Goal: Task Accomplishment & Management: Use online tool/utility

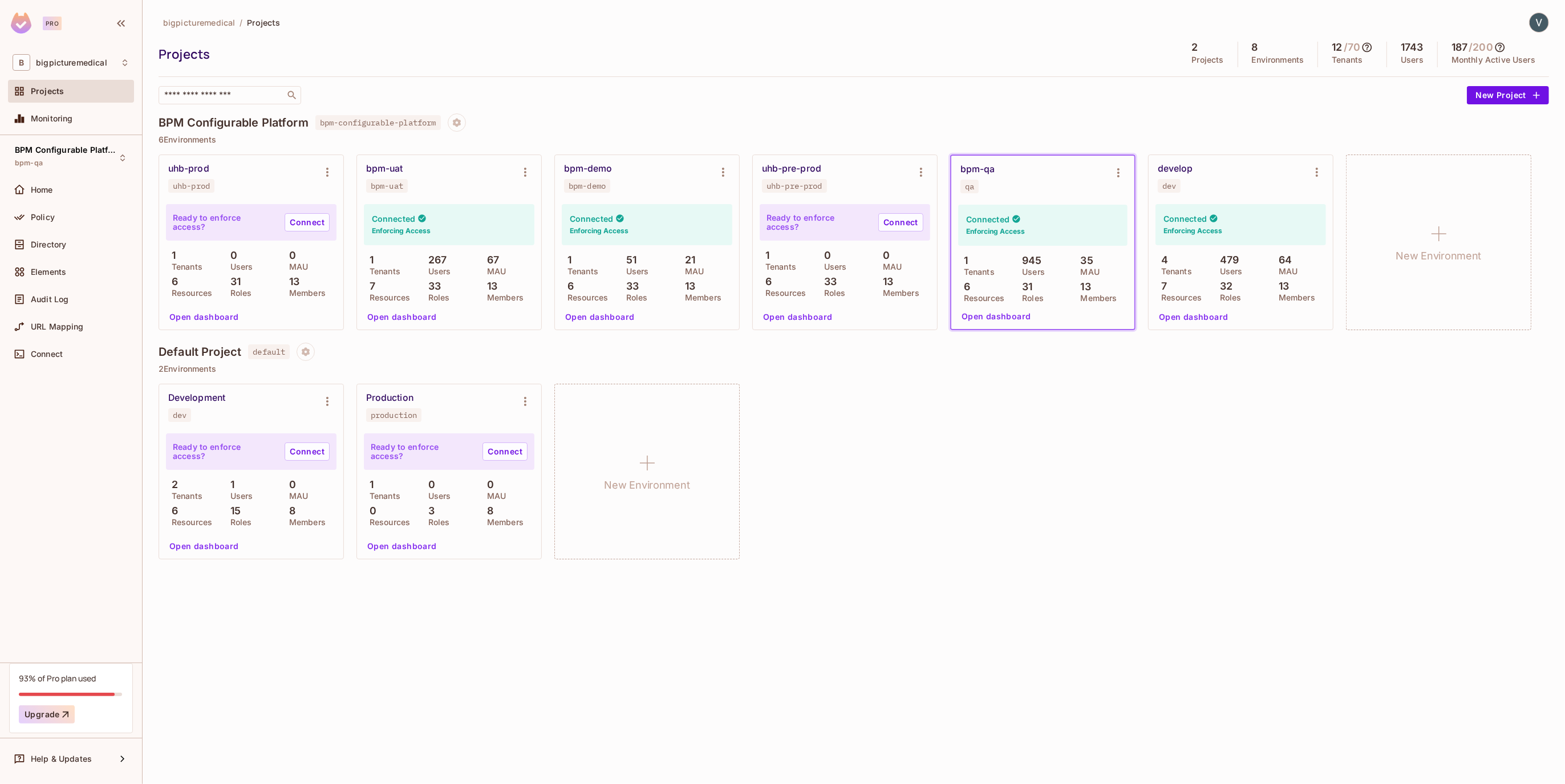
click at [833, 61] on div "Projects" at bounding box center [665, 54] width 1013 height 17
click at [84, 164] on div "BPM Configurable Platform bpm-qa" at bounding box center [64, 157] width 98 height 24
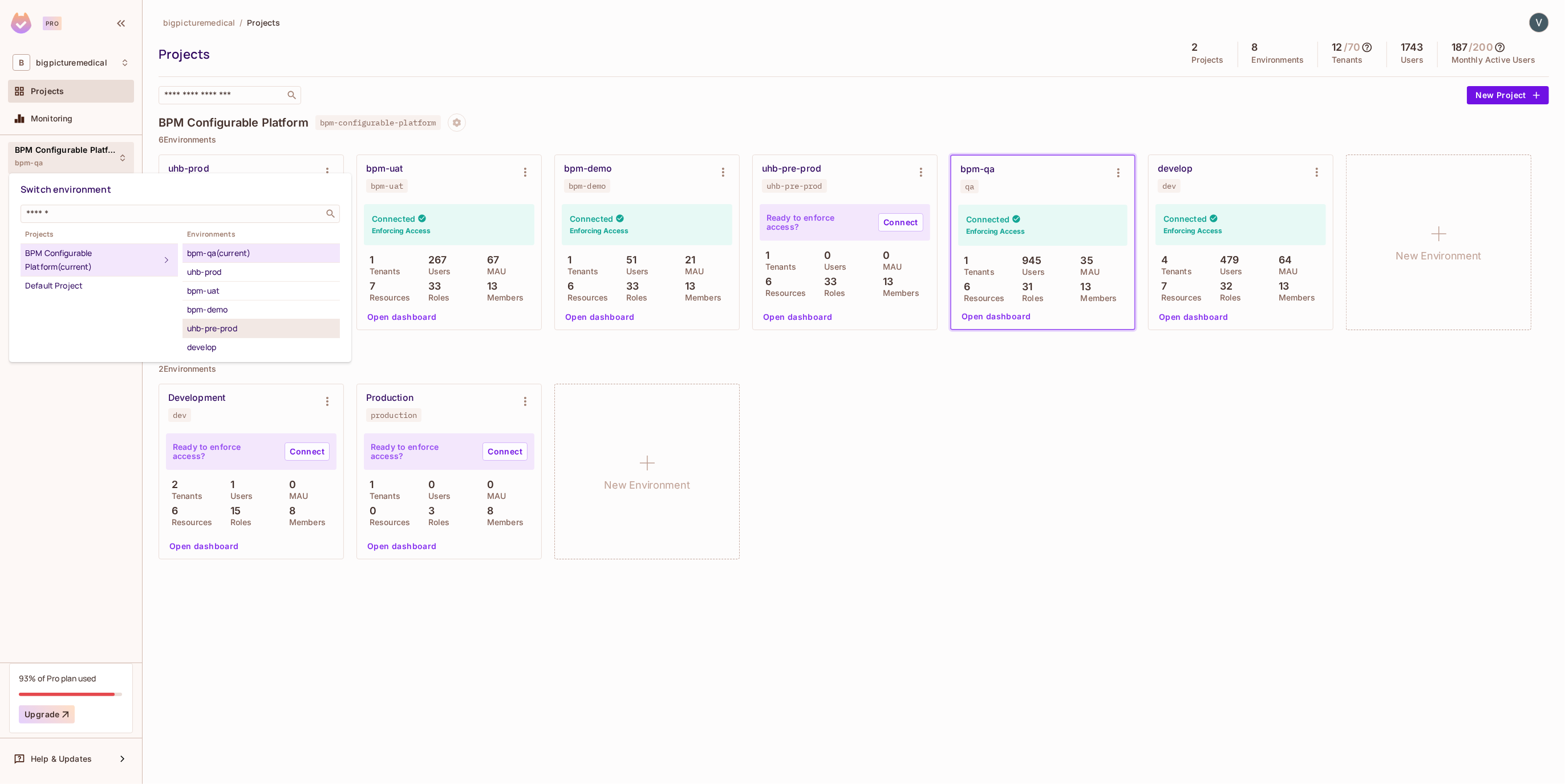
click at [239, 333] on div "uhb-pre-prod" at bounding box center [261, 328] width 148 height 14
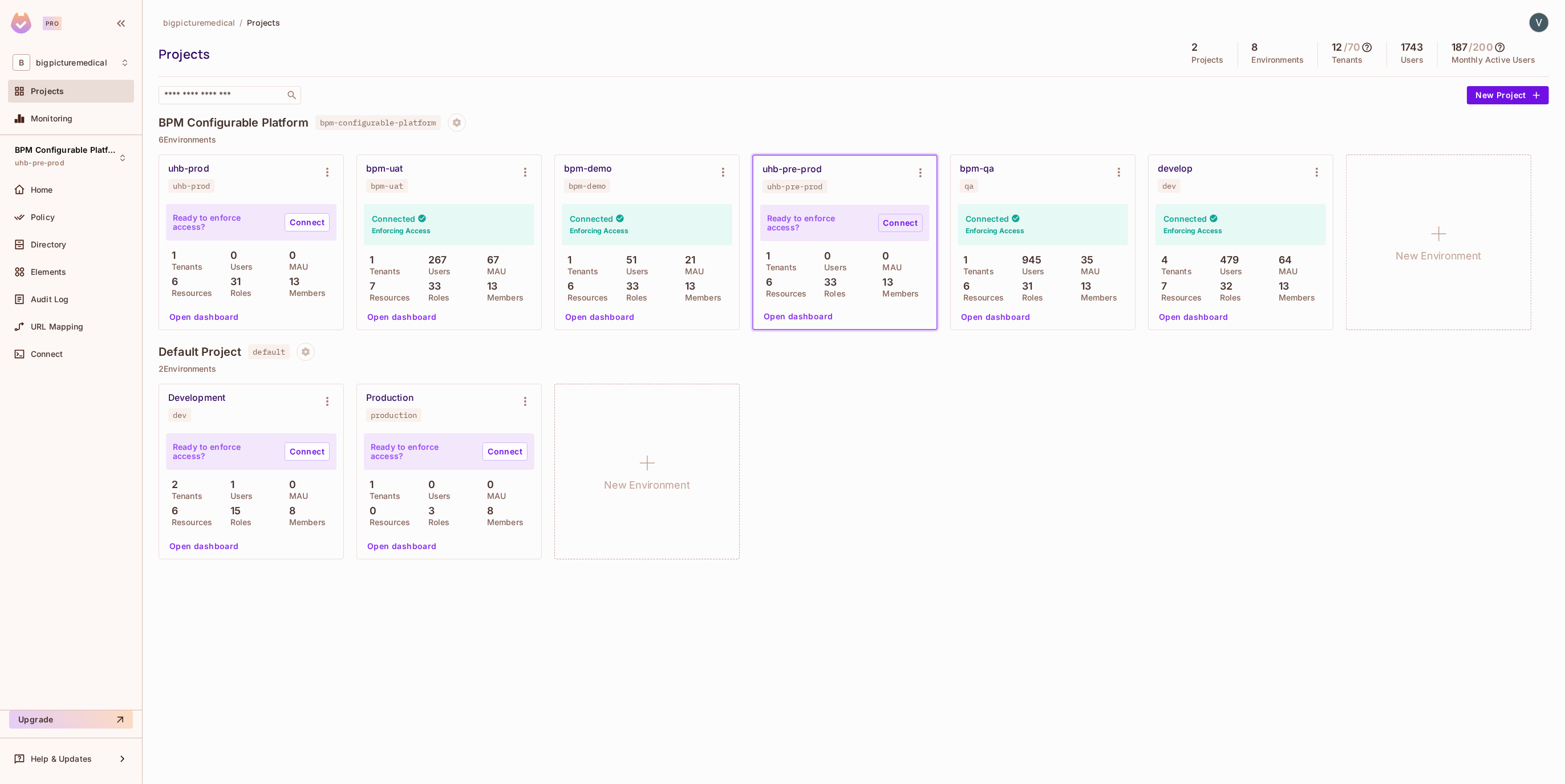
click at [907, 222] on link "Connect" at bounding box center [900, 223] width 44 height 18
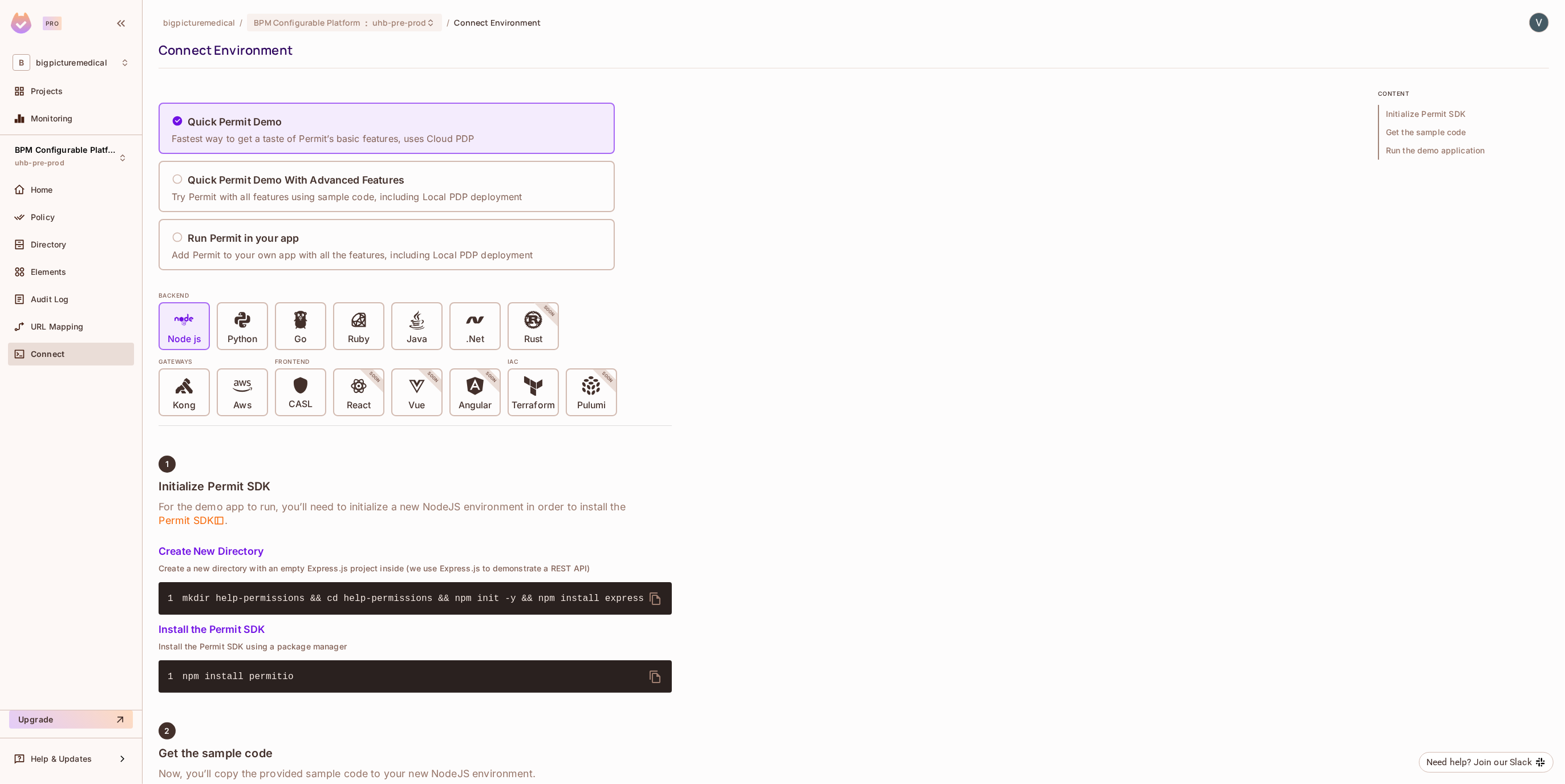
drag, startPoint x: 242, startPoint y: 233, endPoint x: 335, endPoint y: 289, distance: 108.6
click at [242, 233] on h5 "Run Permit in your app" at bounding box center [243, 238] width 111 height 12
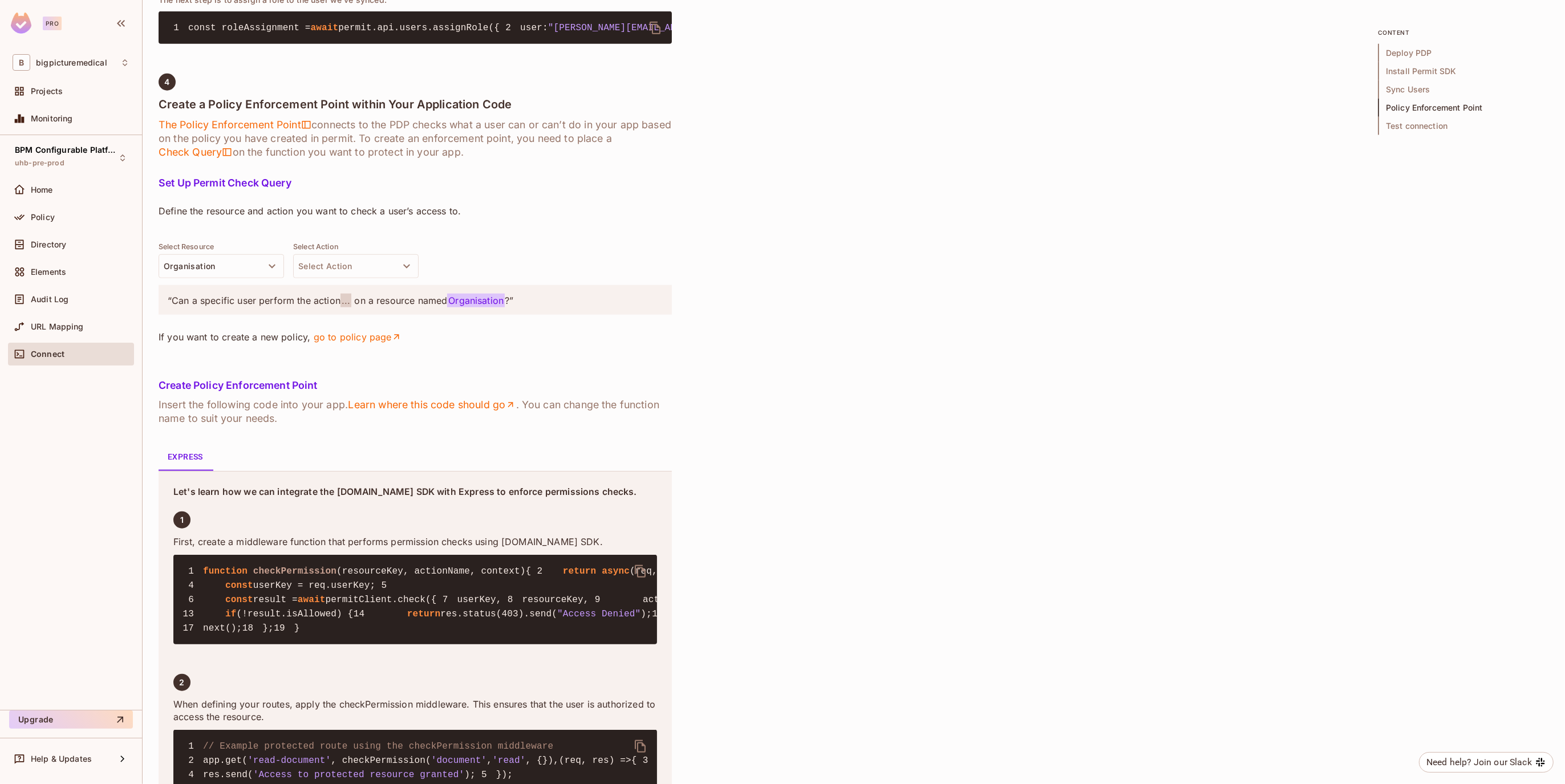
scroll to position [2103, 0]
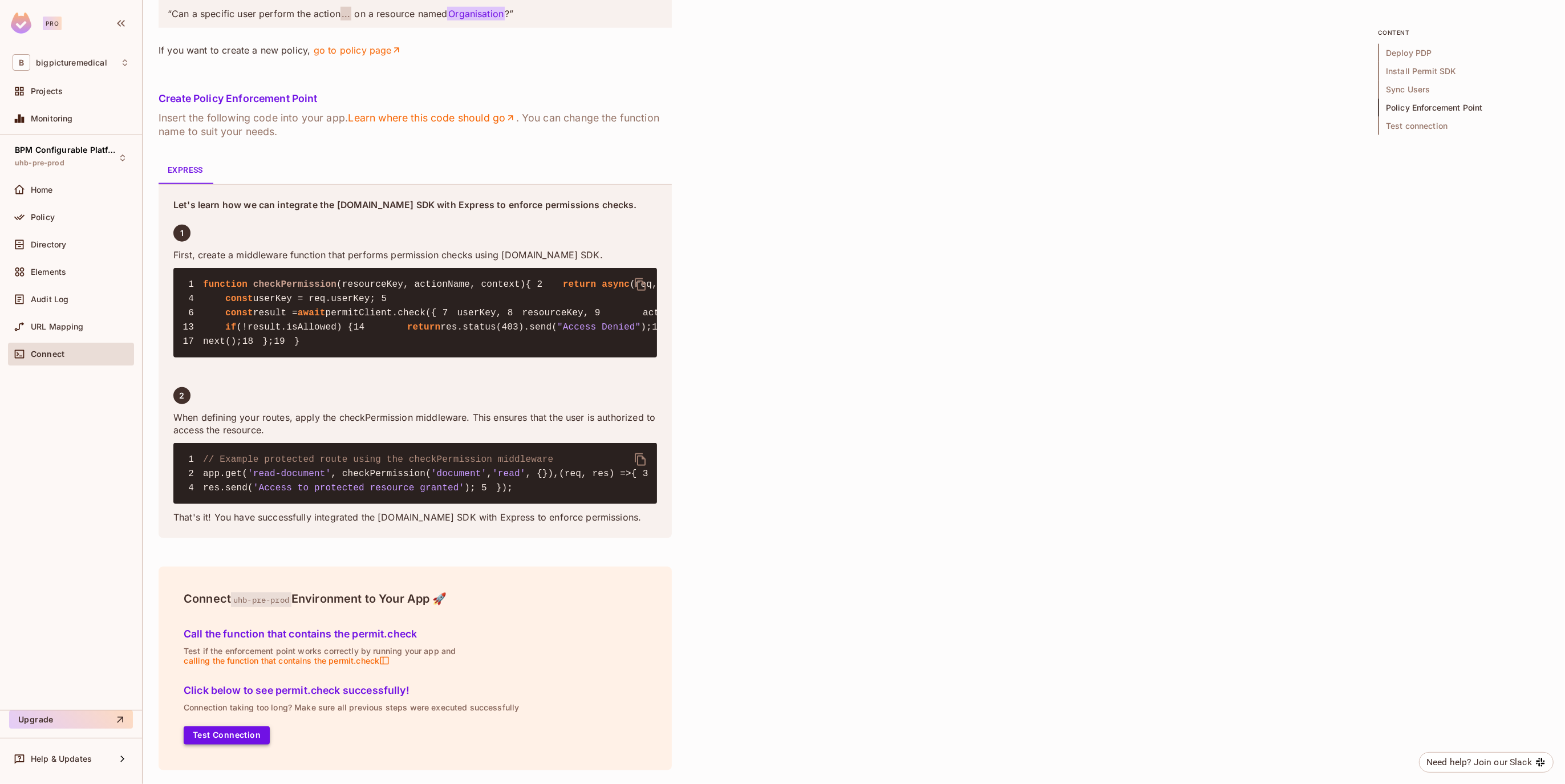
click at [252, 737] on button "Test Connection" at bounding box center [227, 735] width 86 height 18
